Goal: Information Seeking & Learning: Learn about a topic

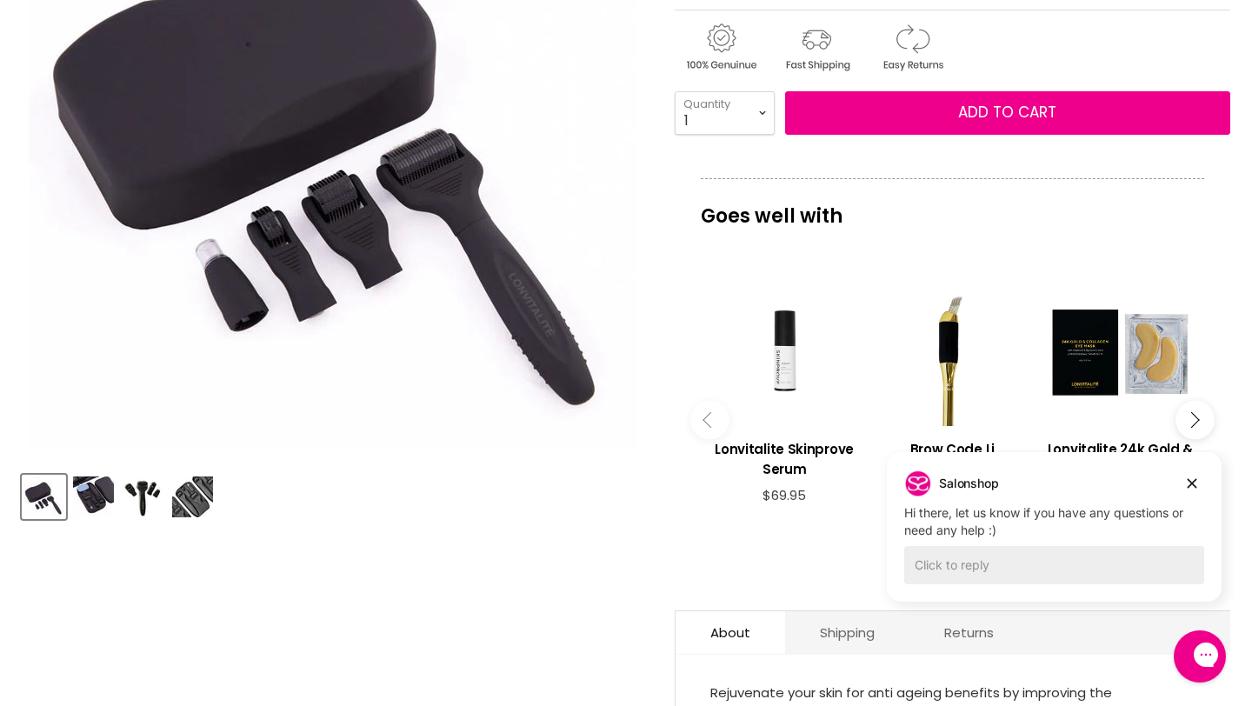
scroll to position [383, 0]
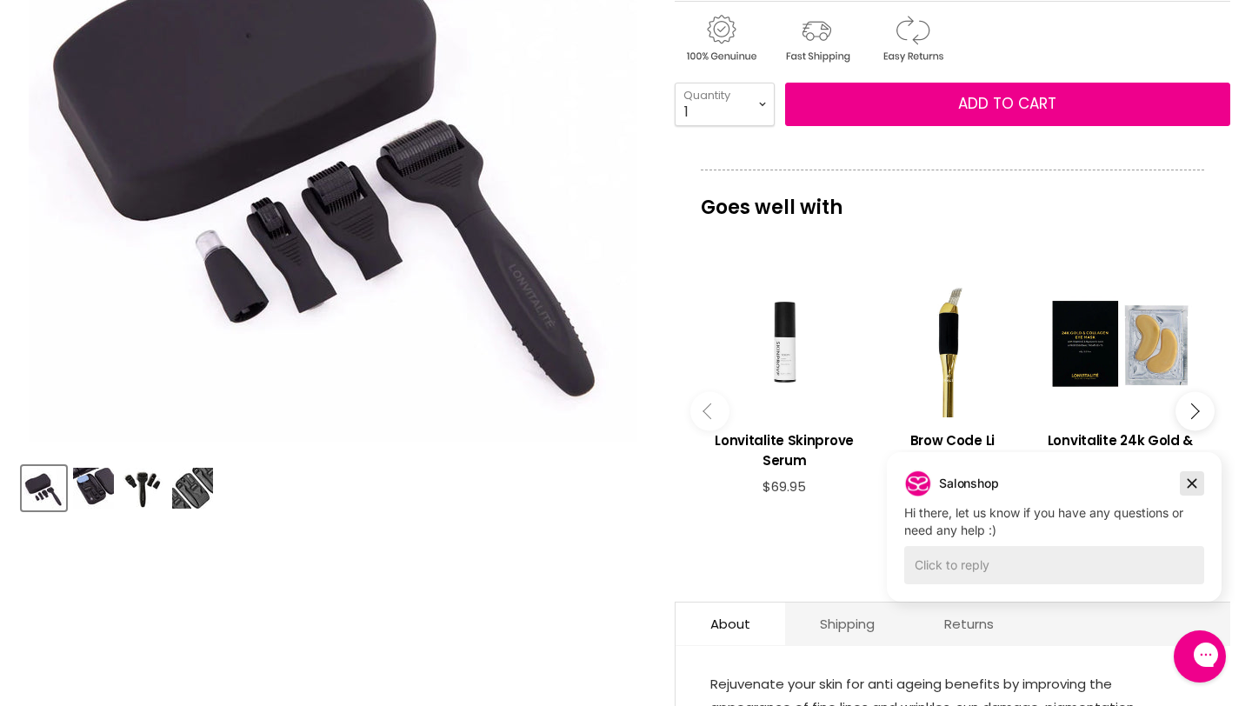
click at [1186, 476] on icon "Dismiss campaign" at bounding box center [1191, 483] width 17 height 21
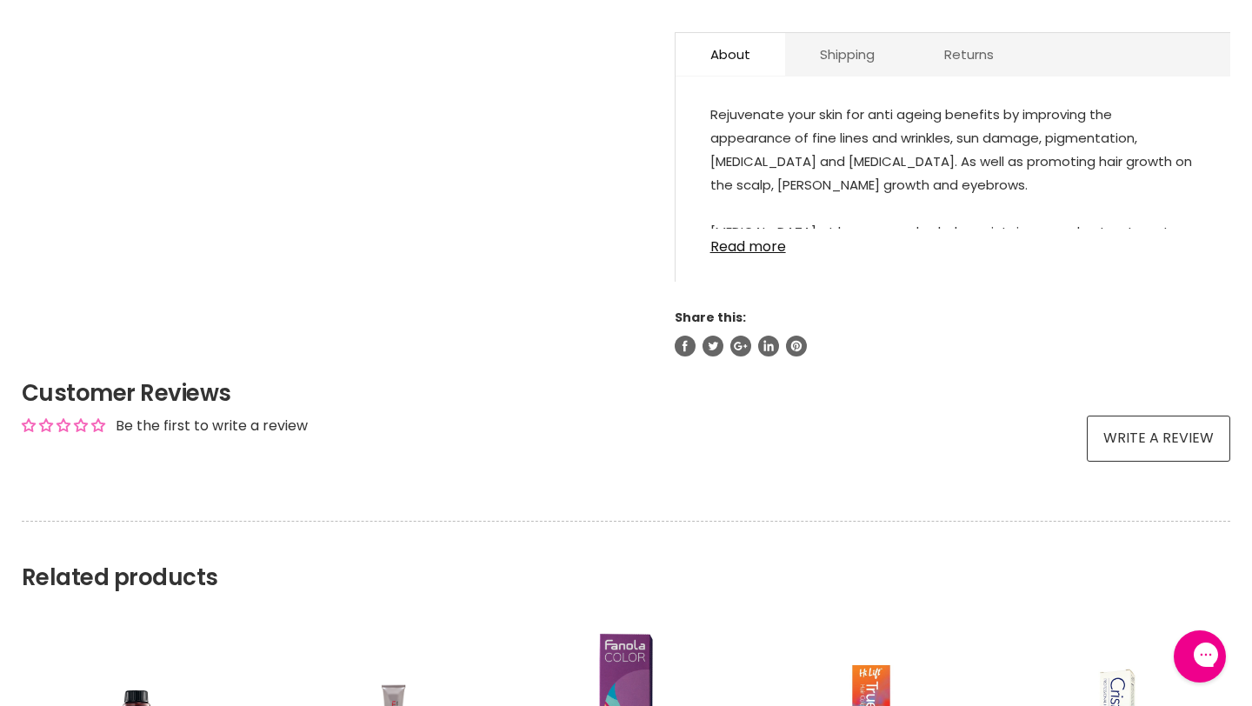
scroll to position [954, 0]
click at [769, 244] on link "Read more" at bounding box center [952, 241] width 485 height 26
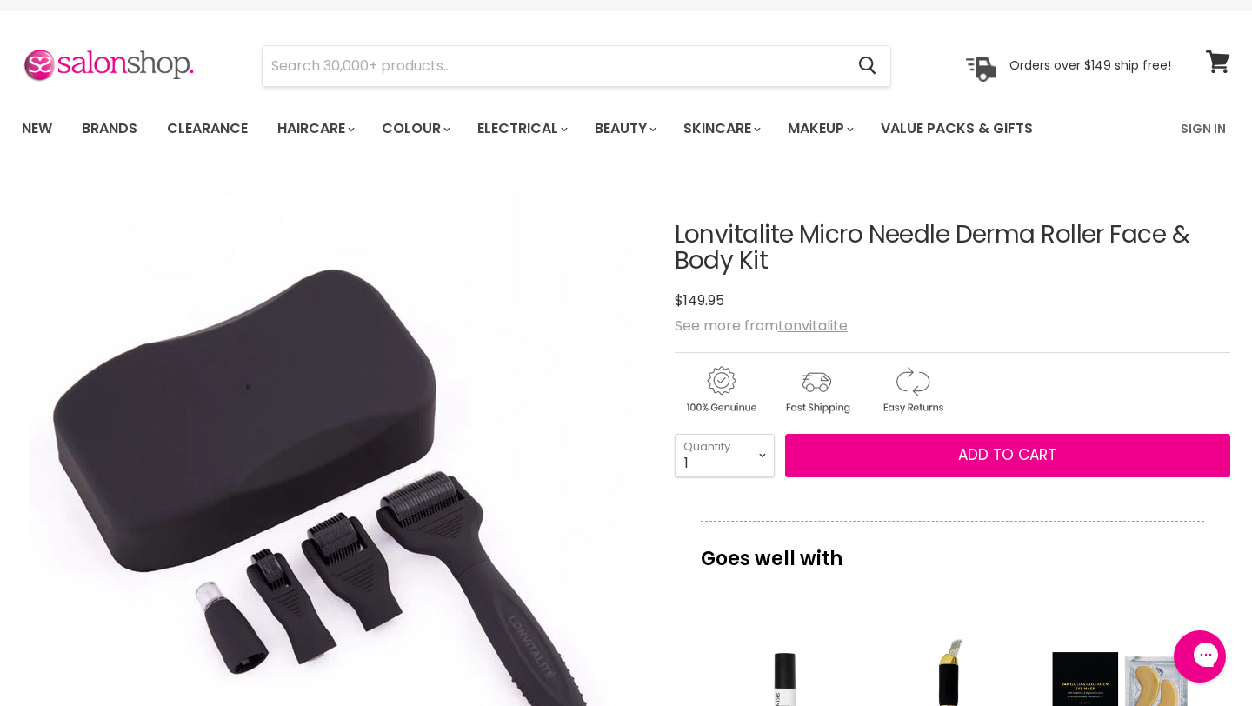
scroll to position [0, 0]
